Goal: Find specific page/section: Find specific page/section

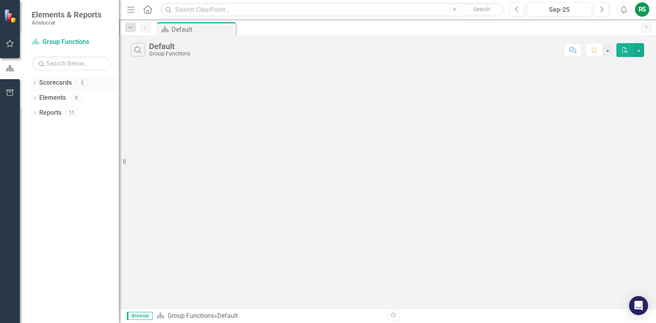
click at [43, 83] on link "Scorecards" at bounding box center [55, 82] width 33 height 9
click at [38, 83] on div "Dropdown Scorecards 2" at bounding box center [75, 83] width 87 height 15
click at [55, 85] on link "Scorecards" at bounding box center [55, 82] width 33 height 9
click at [167, 50] on div "Default" at bounding box center [169, 46] width 41 height 9
click at [48, 92] on div "Elements" at bounding box center [52, 98] width 27 height 13
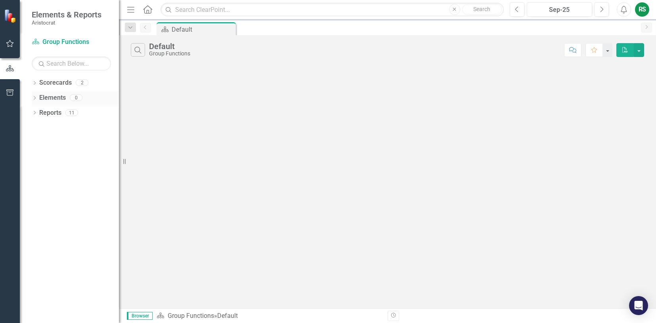
click at [47, 94] on link "Elements" at bounding box center [52, 98] width 27 height 9
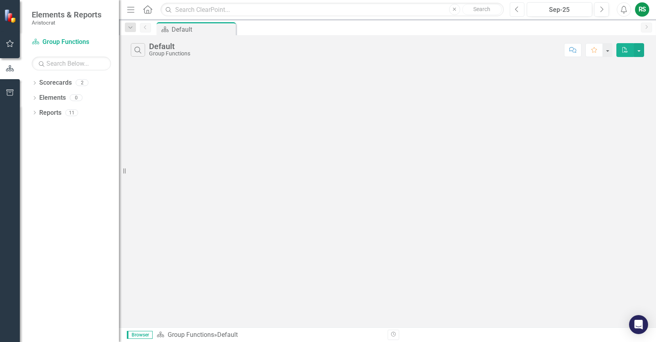
click at [515, 7] on icon "Previous" at bounding box center [517, 9] width 4 height 7
click at [602, 9] on icon "Next" at bounding box center [601, 9] width 4 height 7
click at [51, 78] on div "Scorecards" at bounding box center [55, 82] width 33 height 13
click at [50, 82] on link "Scorecards" at bounding box center [55, 82] width 33 height 9
click at [79, 43] on link "Scorecard Group Functions" at bounding box center [71, 42] width 79 height 9
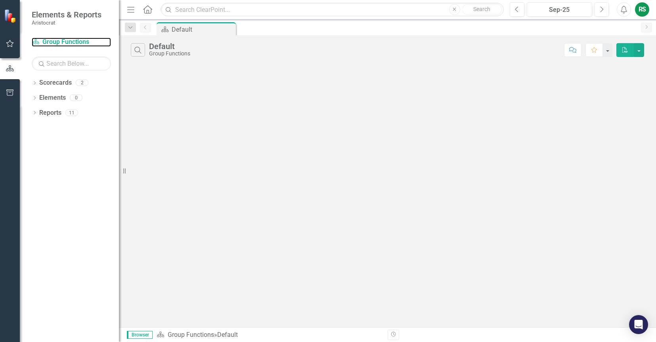
click at [120, 8] on div "Resize" at bounding box center [122, 171] width 6 height 342
click at [130, 8] on icon "Menu" at bounding box center [131, 9] width 10 height 8
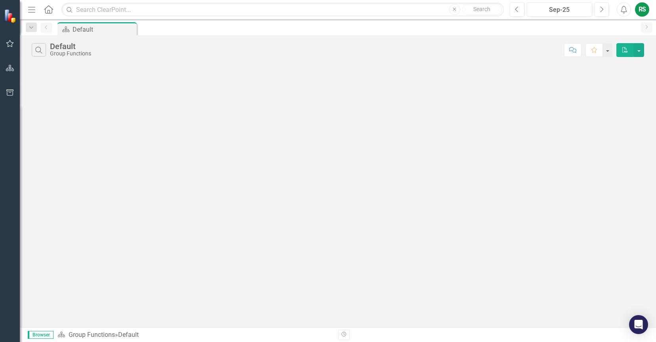
click at [27, 11] on icon "Menu" at bounding box center [32, 9] width 10 height 8
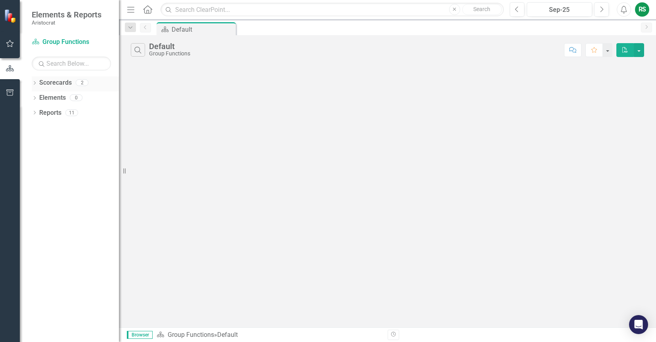
click at [42, 81] on link "Scorecards" at bounding box center [55, 82] width 33 height 9
